Goal: Transaction & Acquisition: Purchase product/service

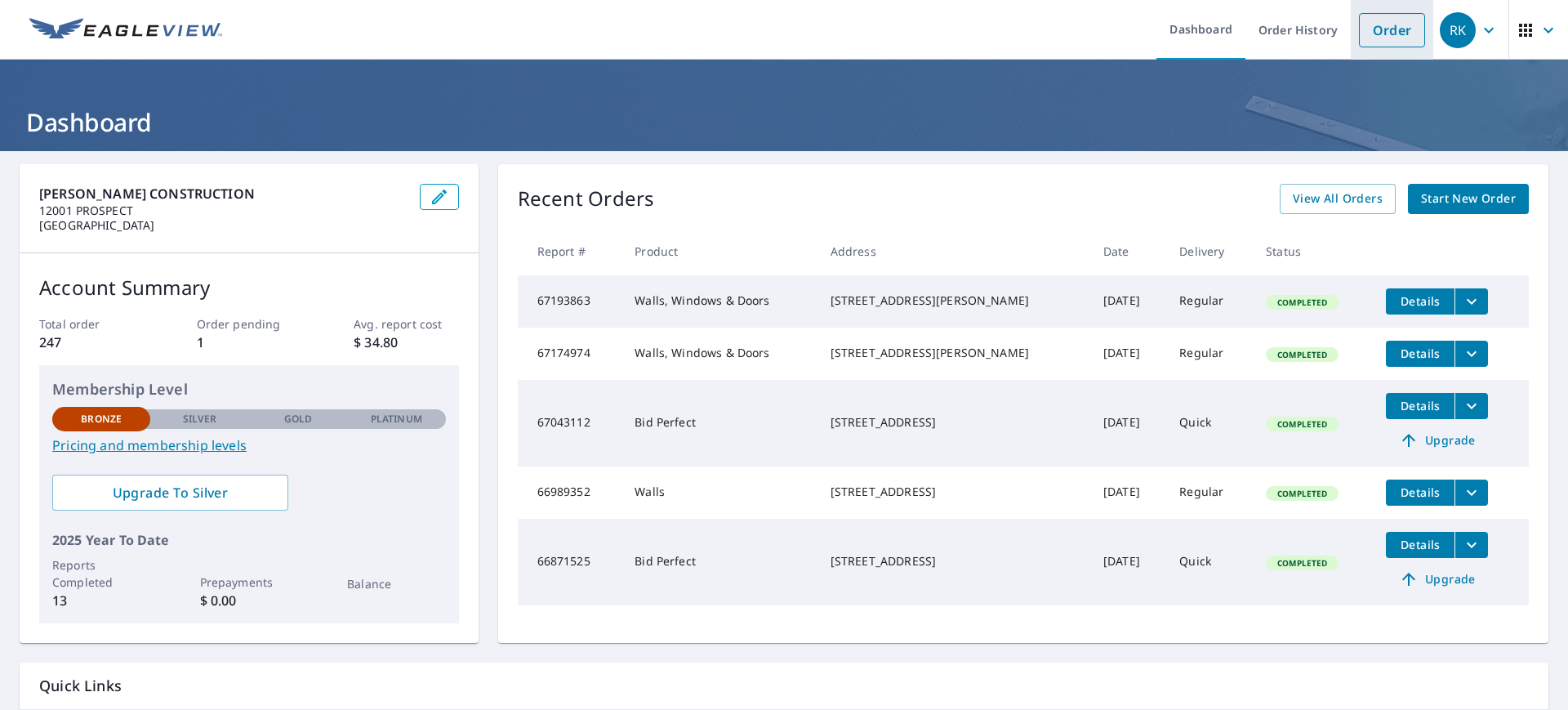
click at [1360, 36] on link "Order" at bounding box center [1392, 30] width 66 height 34
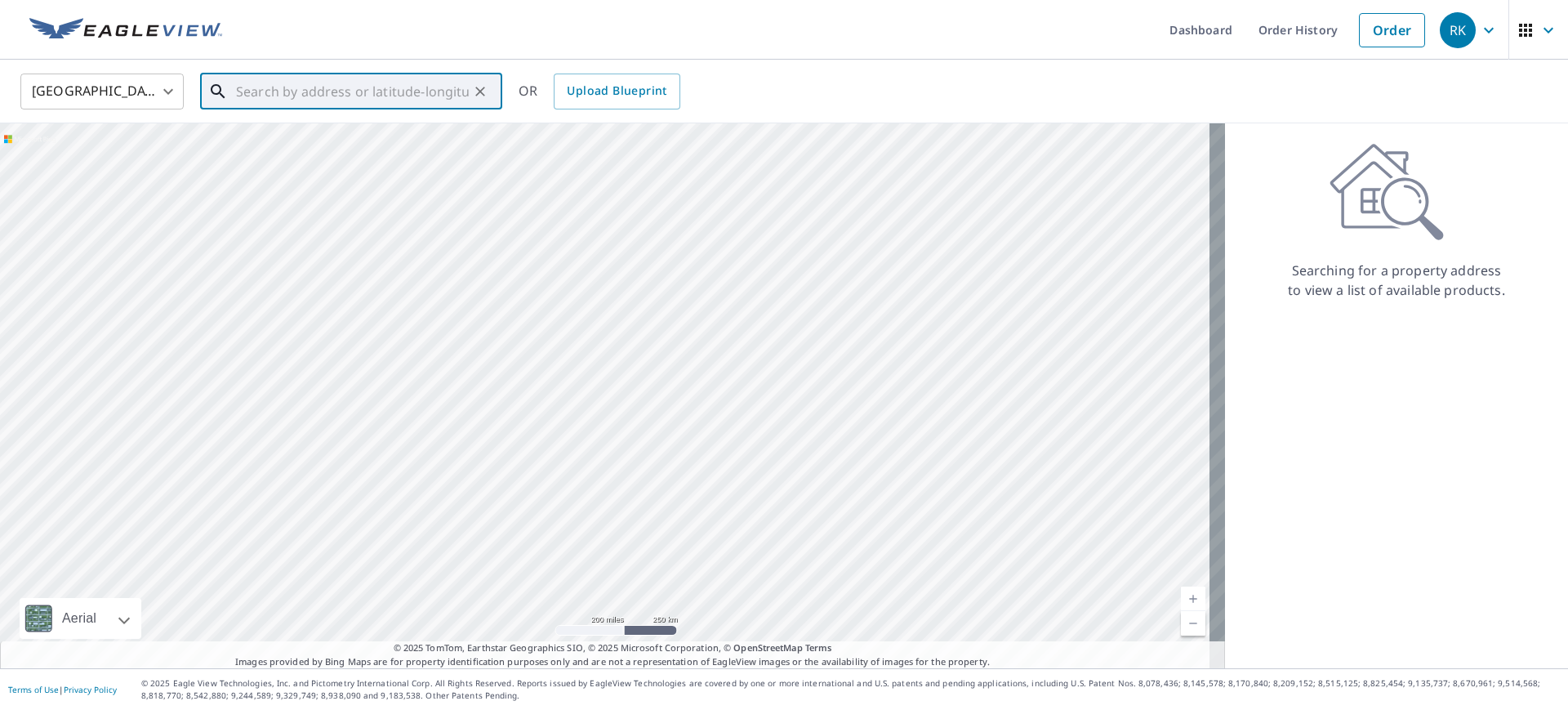
click at [290, 96] on input "text" at bounding box center [353, 91] width 233 height 46
click at [293, 143] on span "11433 Pearl Rd" at bounding box center [361, 139] width 256 height 20
type input "11433 Pearl Rd Strongsville, OH 44136"
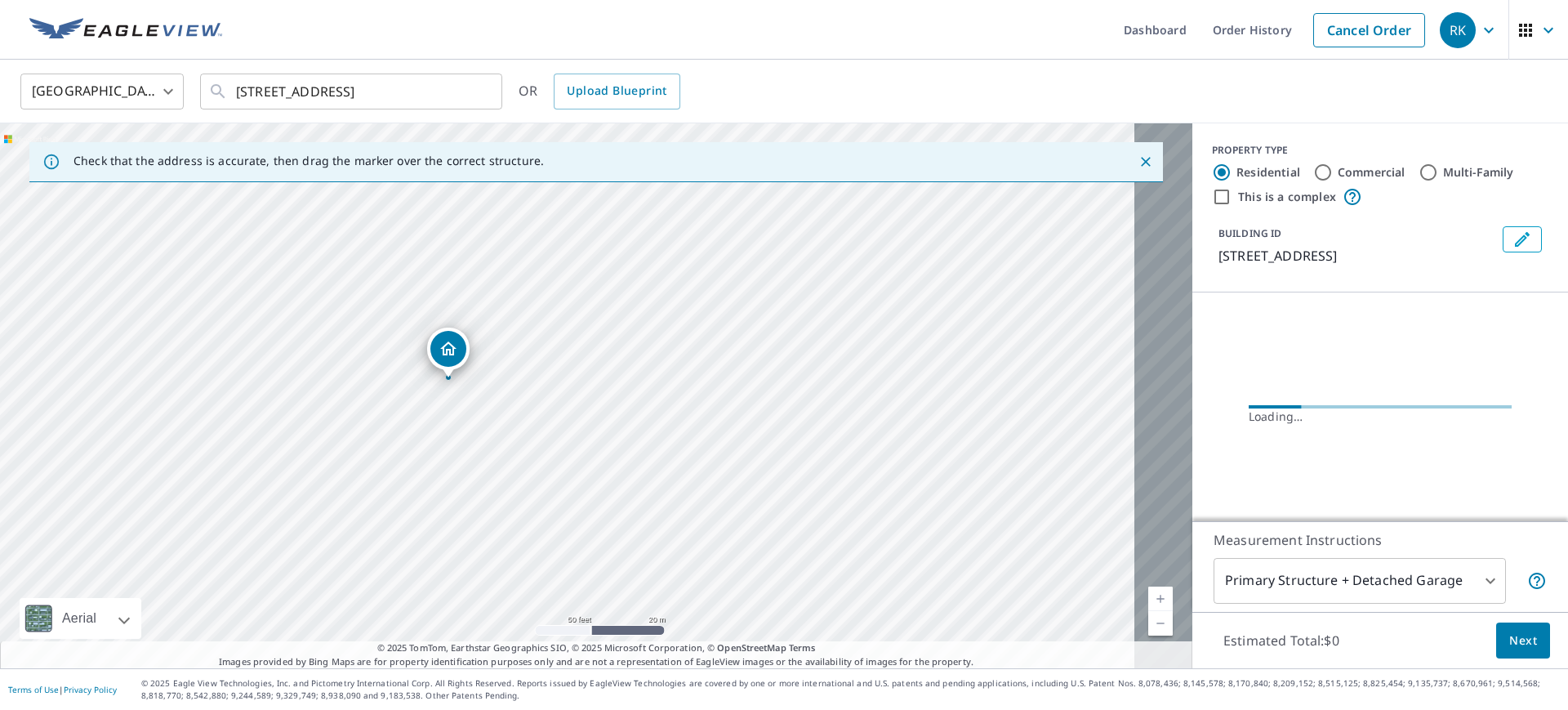
drag, startPoint x: 666, startPoint y: 472, endPoint x: 782, endPoint y: 563, distance: 147.4
click at [782, 563] on div "11433 Pearl Rd Strongsville, OH 44136" at bounding box center [596, 396] width 1193 height 545
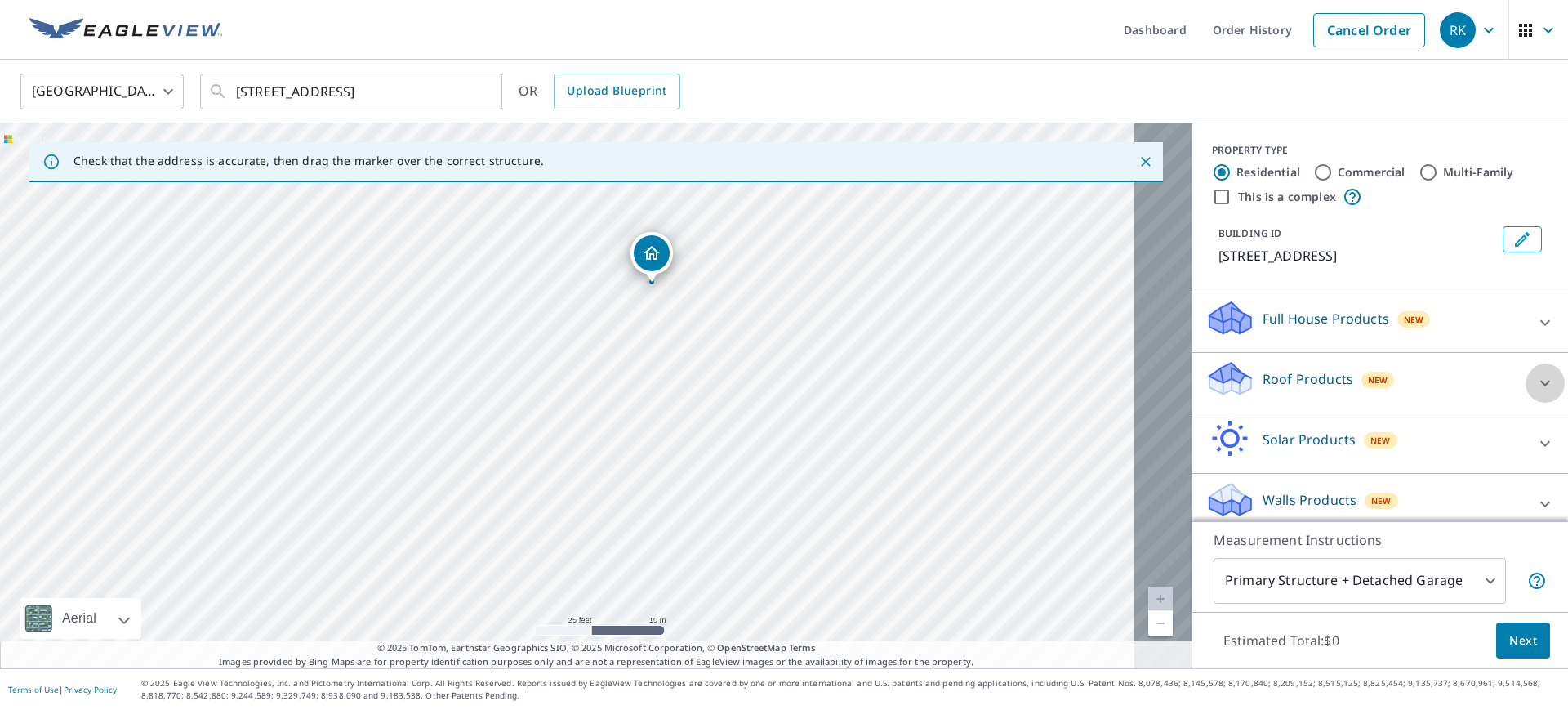
click at [1536, 390] on icon at bounding box center [1545, 383] width 20 height 20
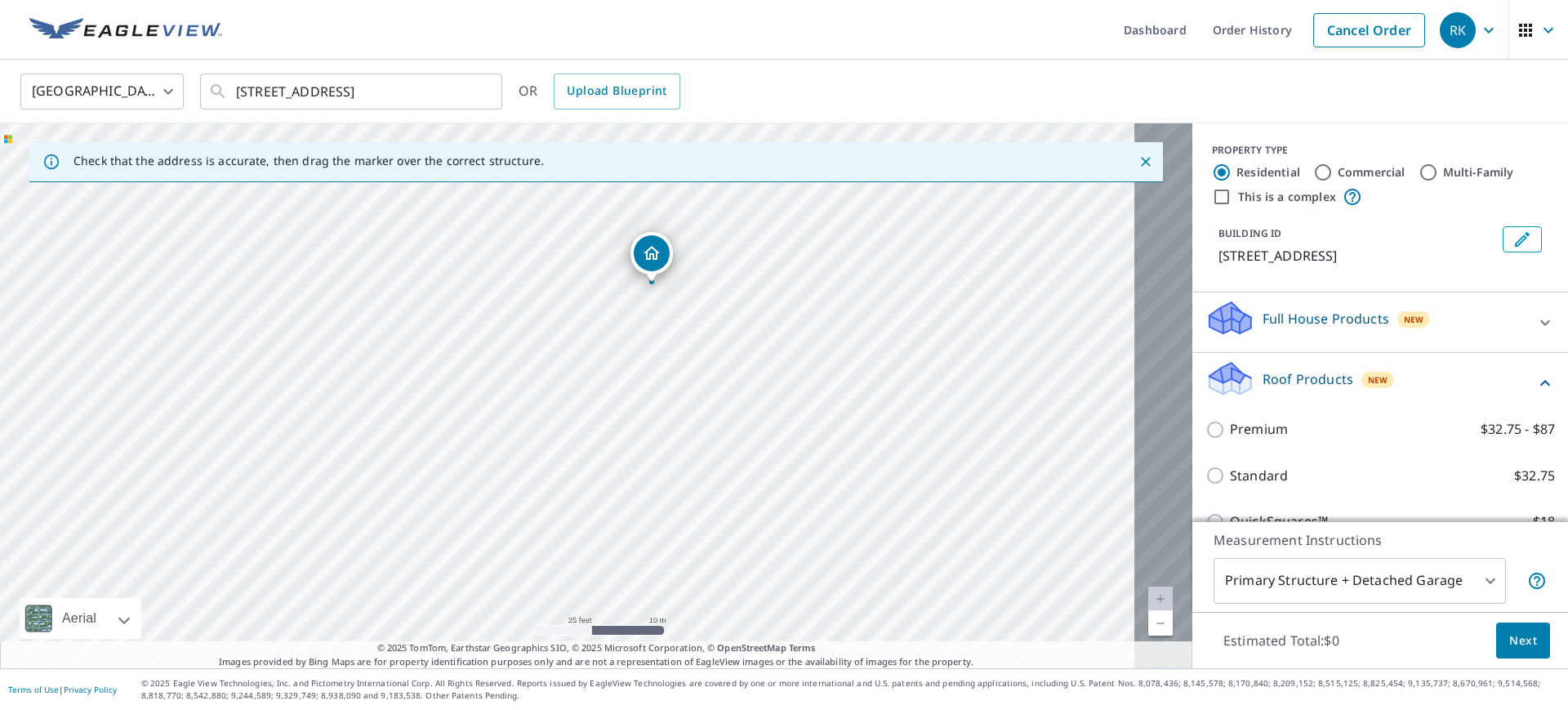
scroll to position [204, 0]
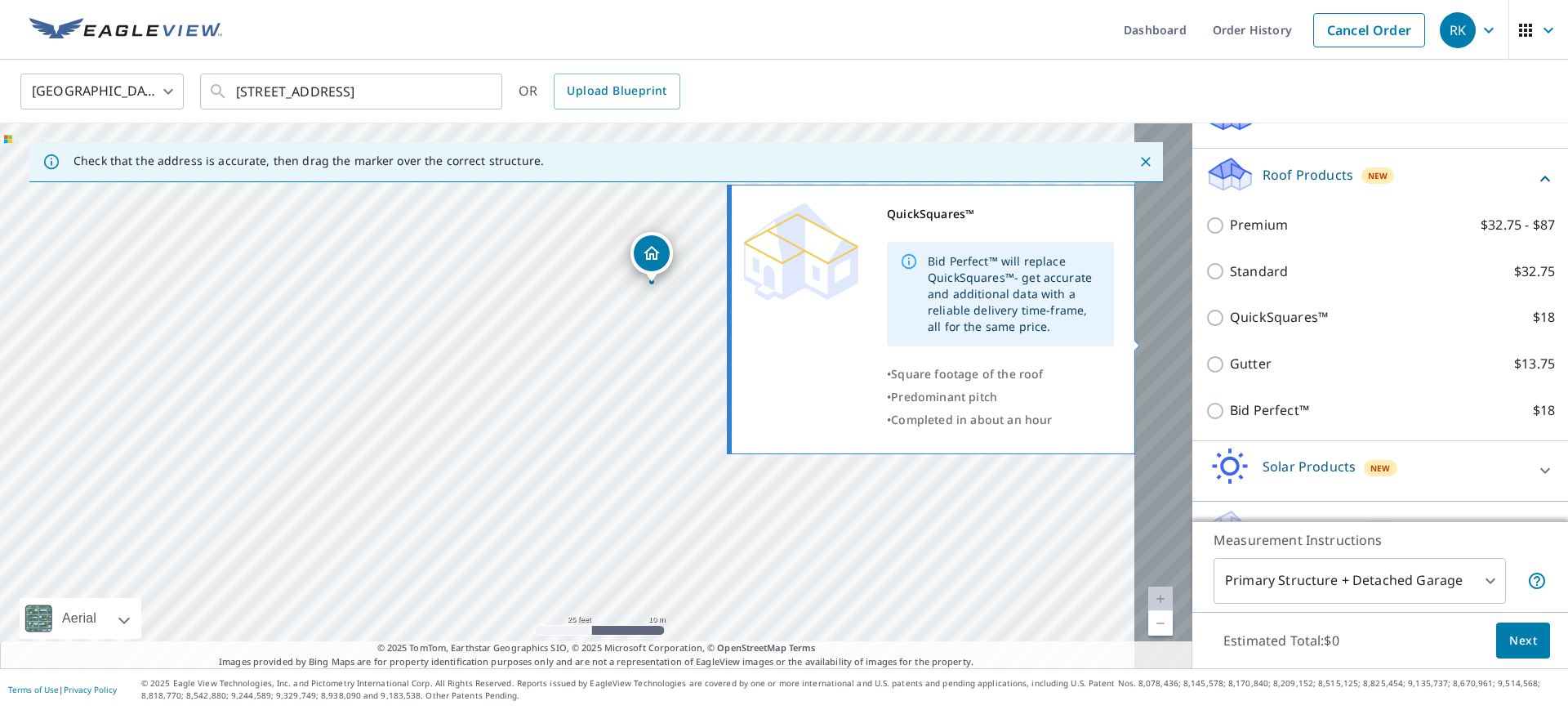
click at [1231, 327] on p "QuickSquares™" at bounding box center [1279, 317] width 98 height 21
click at [1221, 327] on input "QuickSquares™ $18" at bounding box center [1217, 318] width 24 height 20
checkbox input "true"
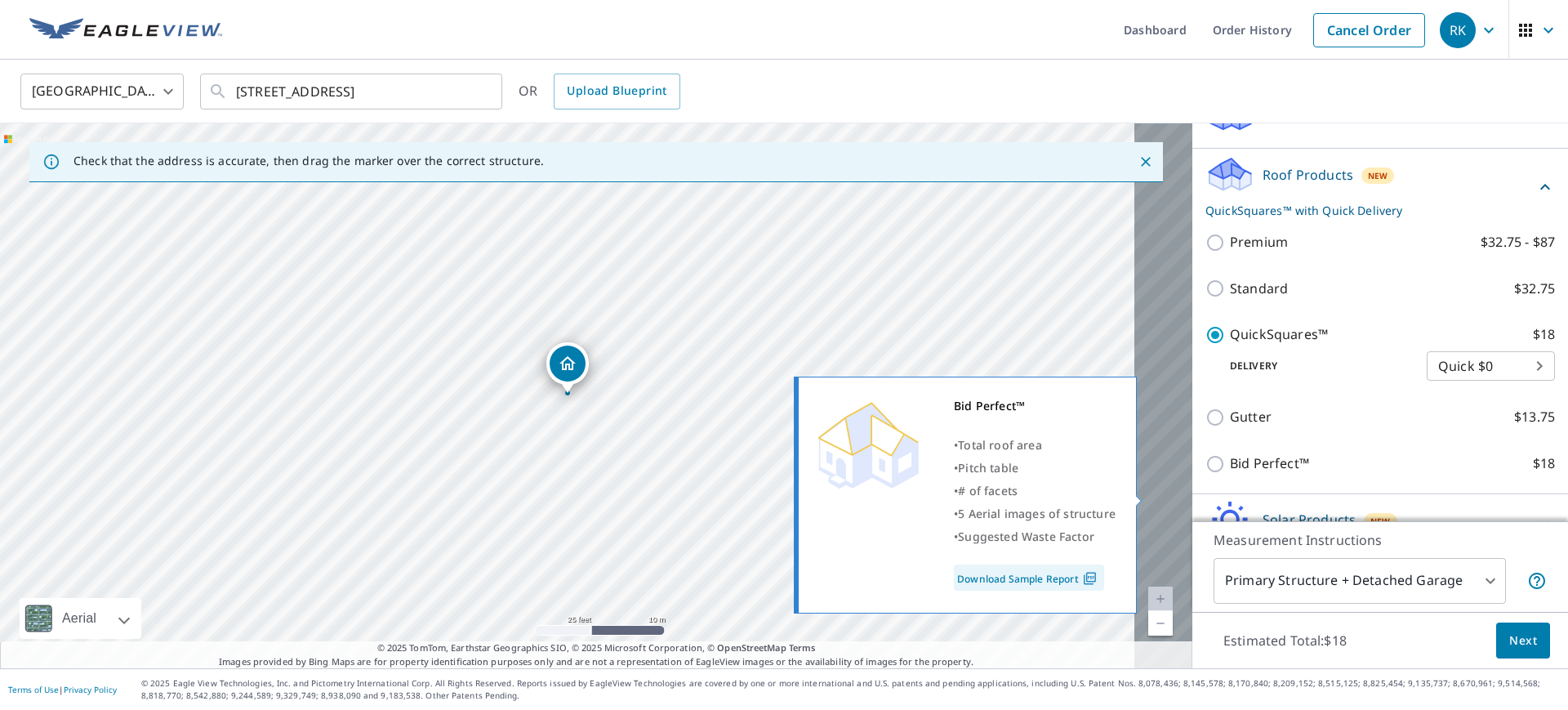
click at [1231, 474] on p "Bid Perfect™" at bounding box center [1270, 464] width 79 height 21
click at [1230, 474] on input "Bid Perfect™ $18" at bounding box center [1217, 464] width 24 height 20
checkbox input "true"
checkbox input "false"
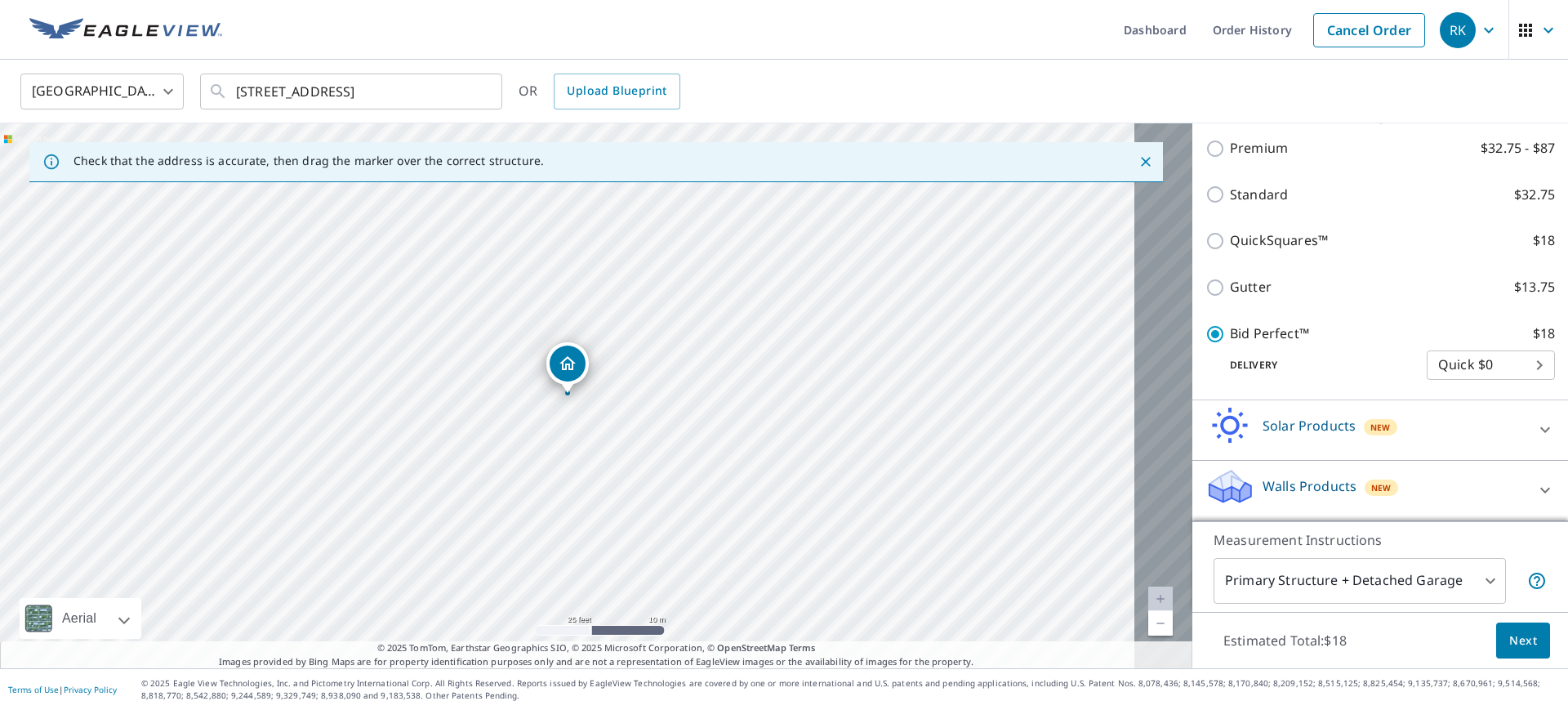
scroll to position [346, 0]
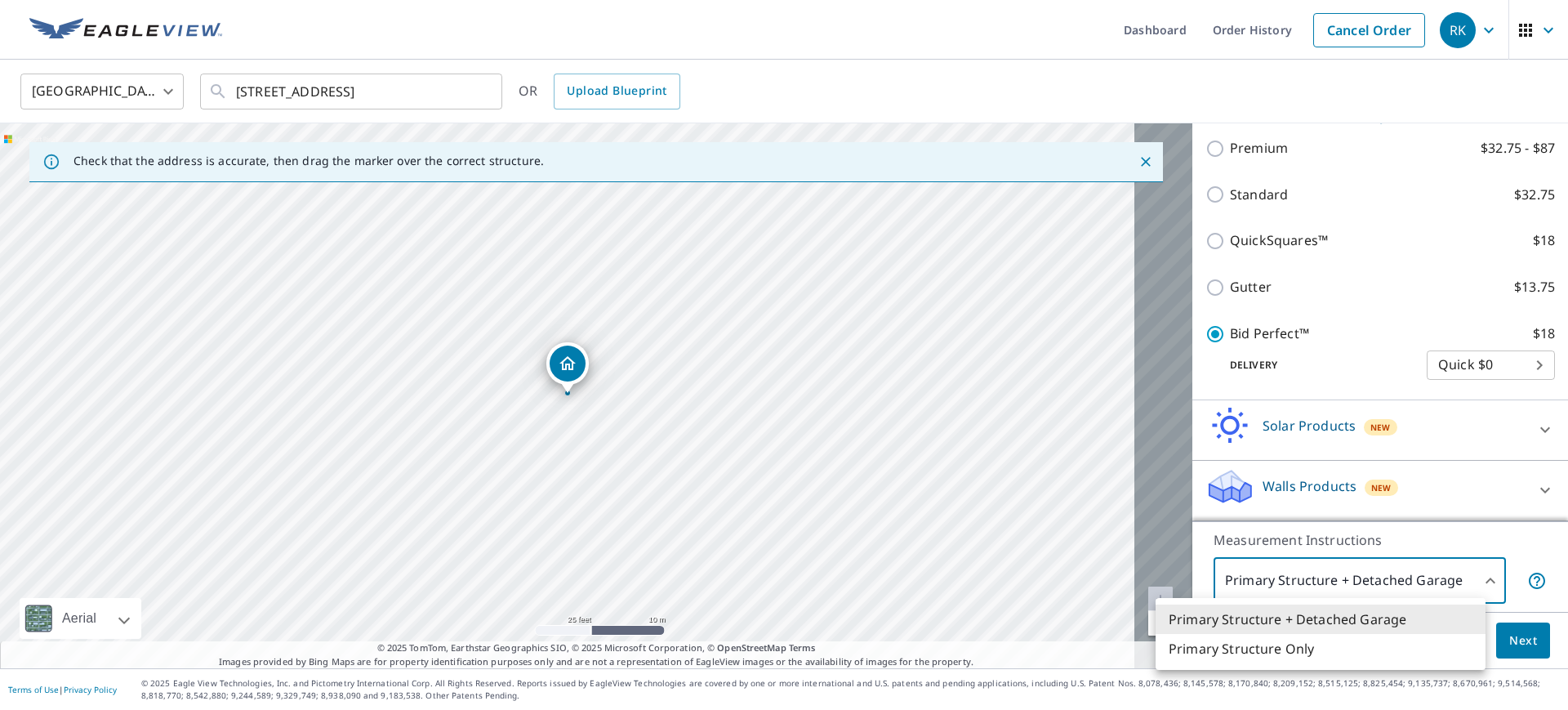
click at [1305, 589] on body "RK RK Dashboard Order History Cancel Order RK United States US ​ 11433 Pearl Rd…" at bounding box center [784, 355] width 1568 height 710
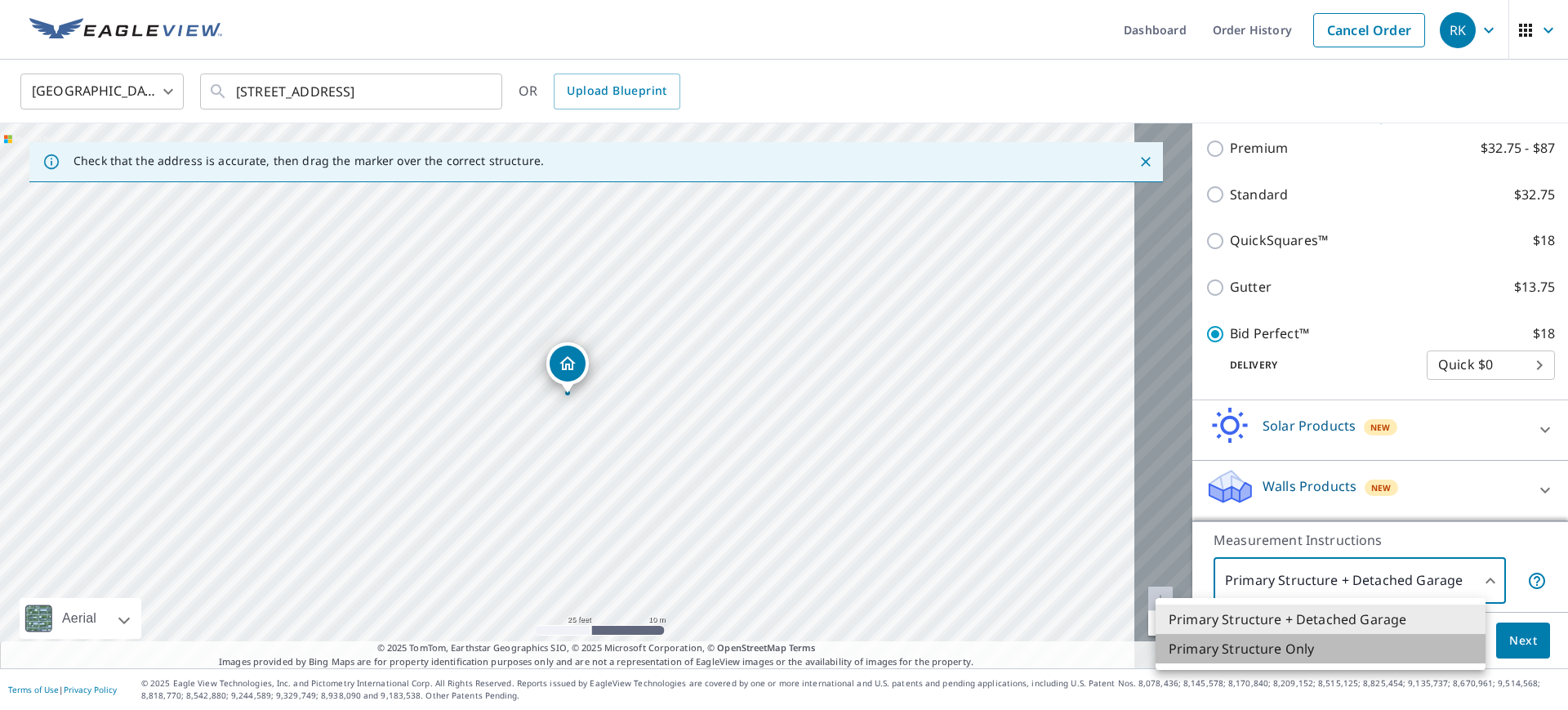
click at [1333, 658] on li "Primary Structure Only" at bounding box center [1321, 649] width 330 height 30
type input "2"
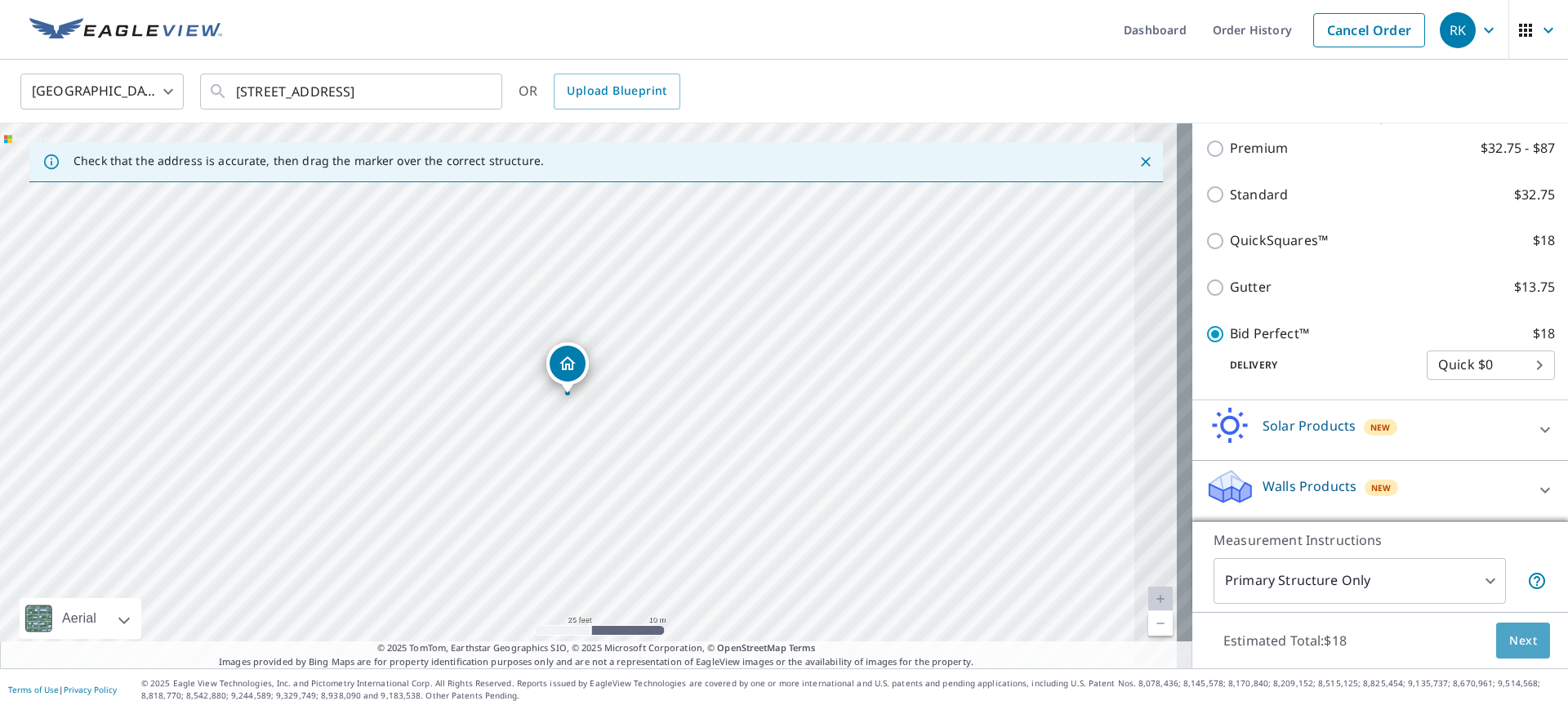
click at [1509, 643] on span "Next" at bounding box center [1523, 641] width 28 height 21
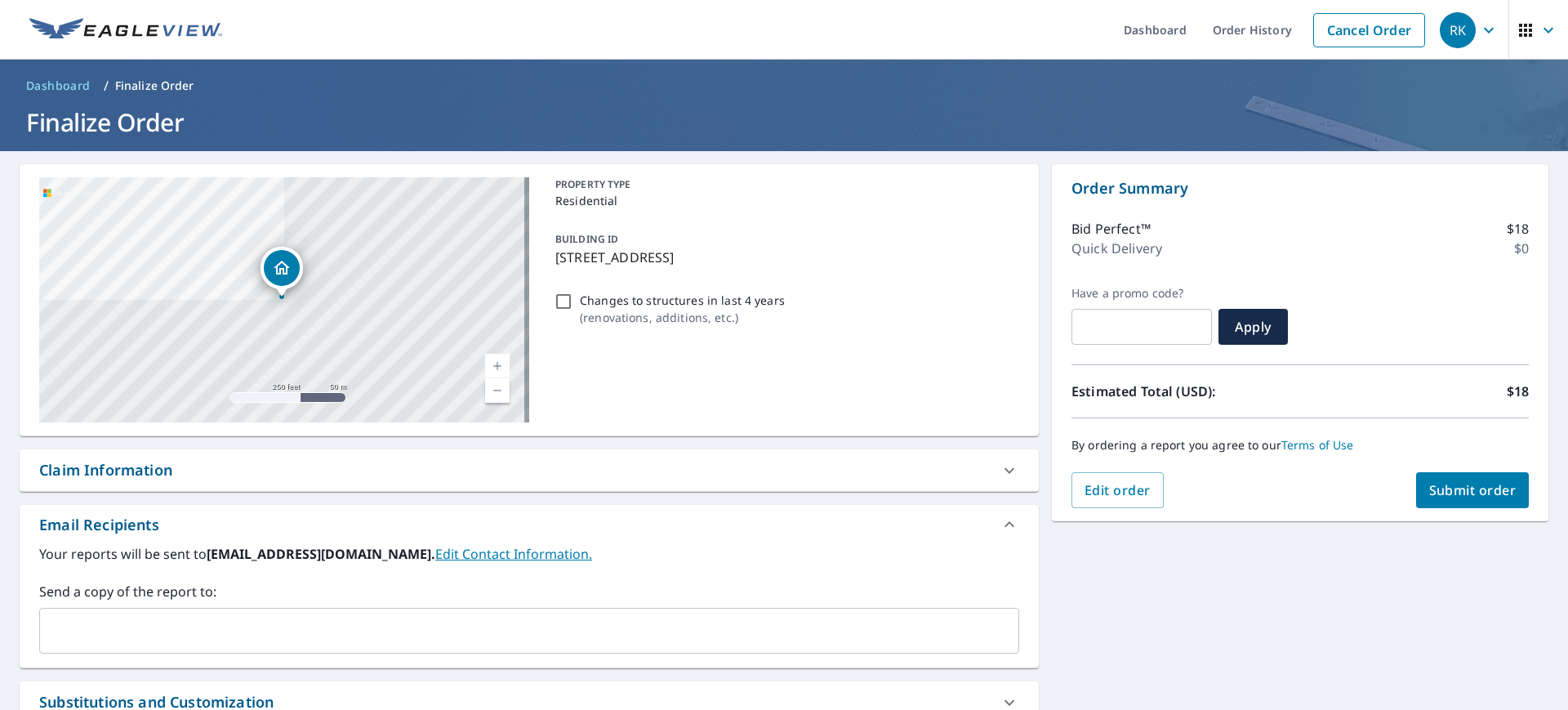
click at [1462, 499] on button "Submit order" at bounding box center [1473, 490] width 114 height 36
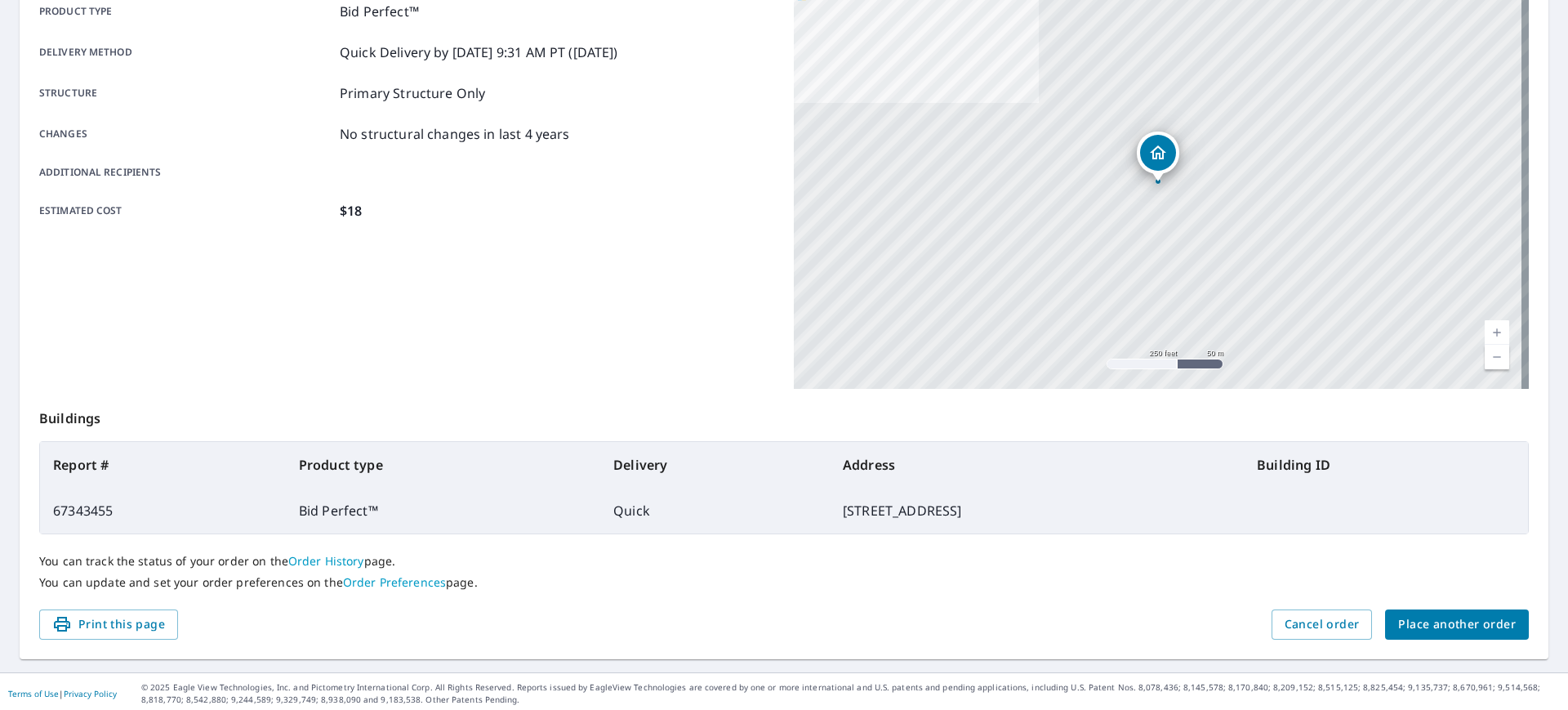
scroll to position [256, 0]
